Goal: Manage account settings

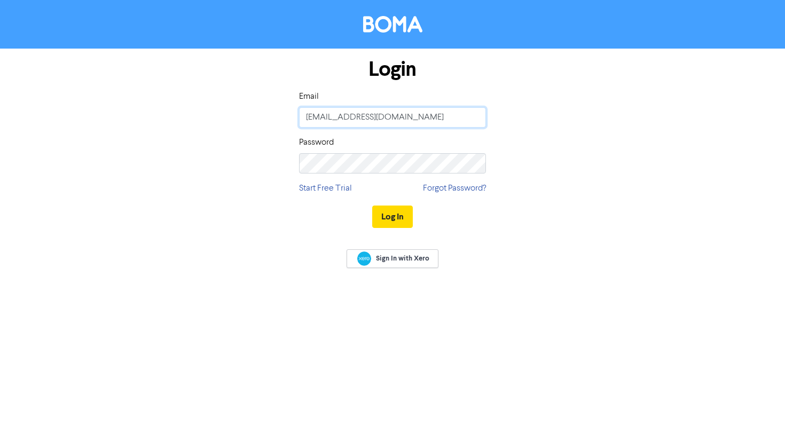
type input "[EMAIL_ADDRESS][DOMAIN_NAME]"
click at [388, 218] on button "Log In" at bounding box center [392, 217] width 41 height 22
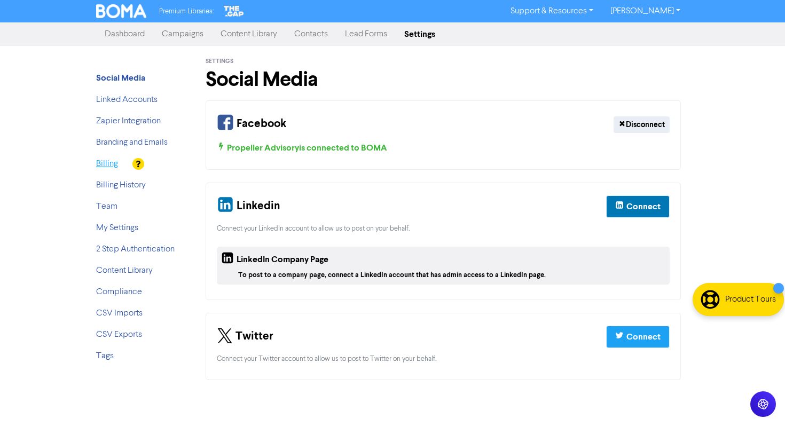
click at [104, 161] on link "Billing" at bounding box center [107, 164] width 22 height 9
